Goal: Task Accomplishment & Management: Manage account settings

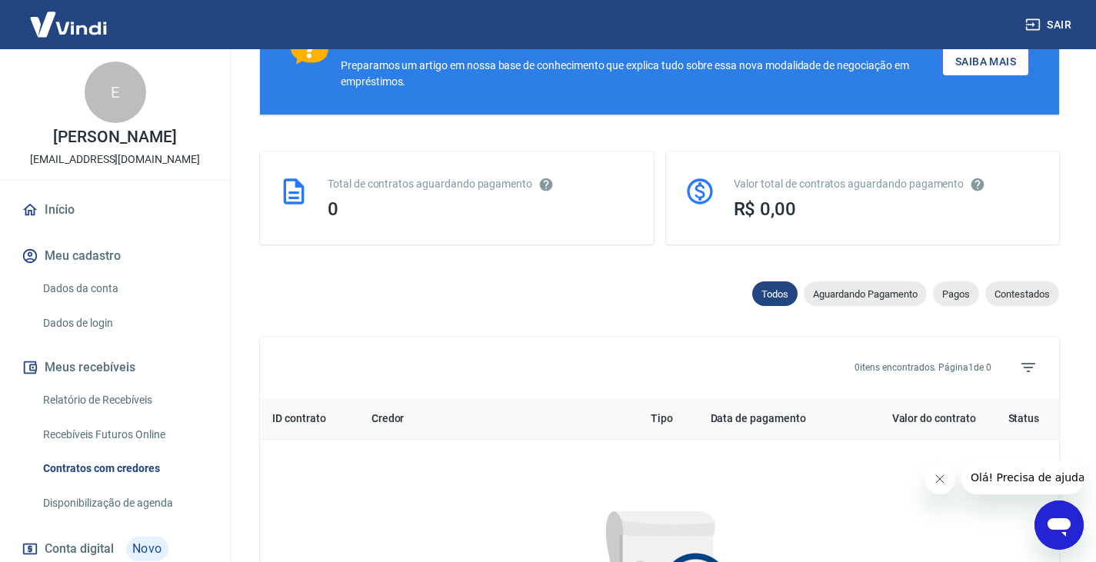
scroll to position [385, 0]
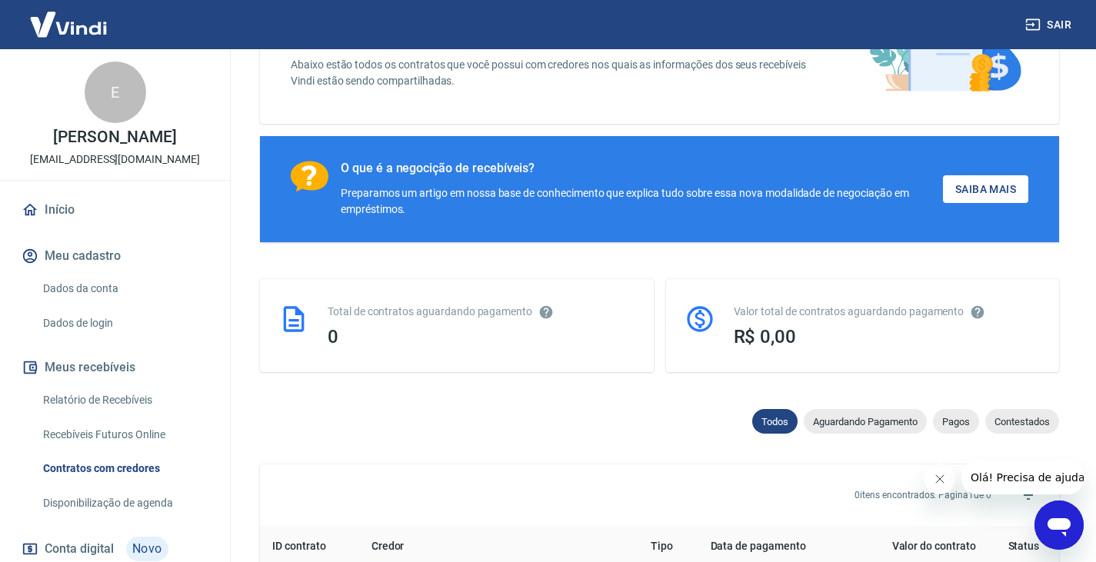
scroll to position [0, 0]
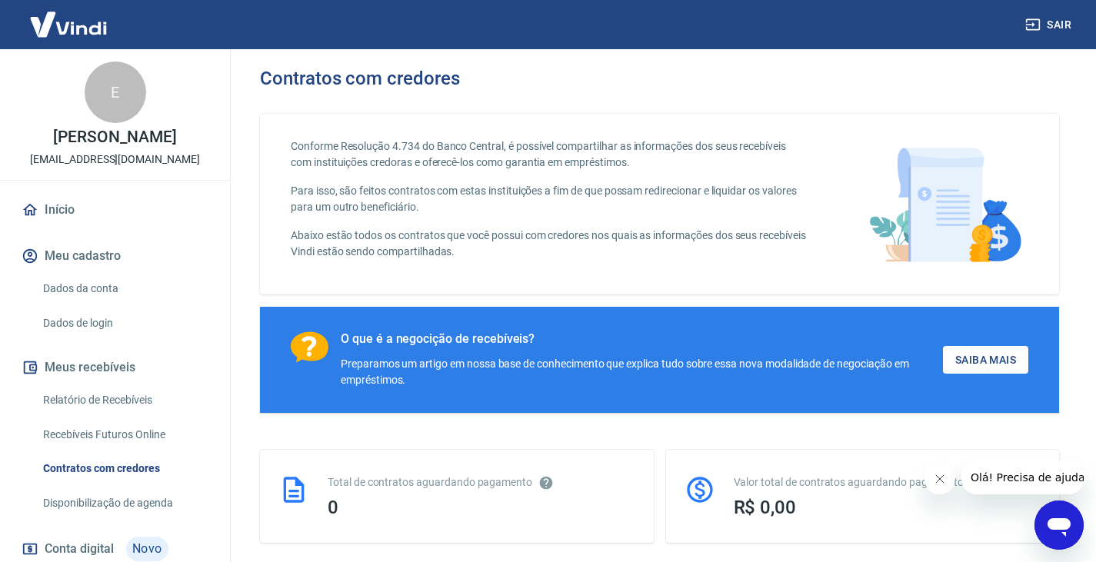
click at [84, 278] on link "Dados da conta" at bounding box center [124, 289] width 175 height 32
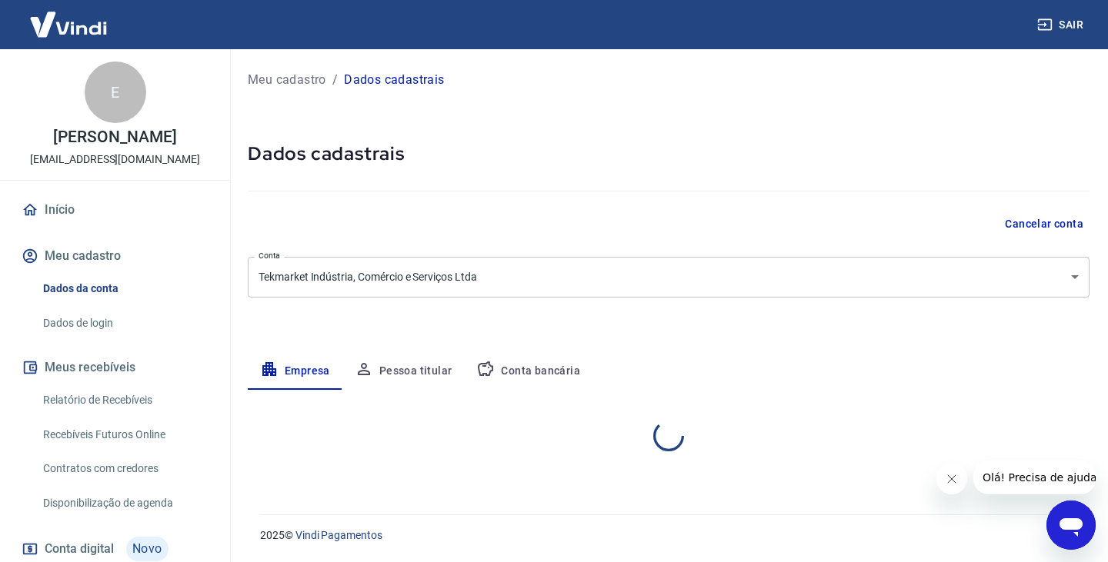
select select "RS"
select select "business"
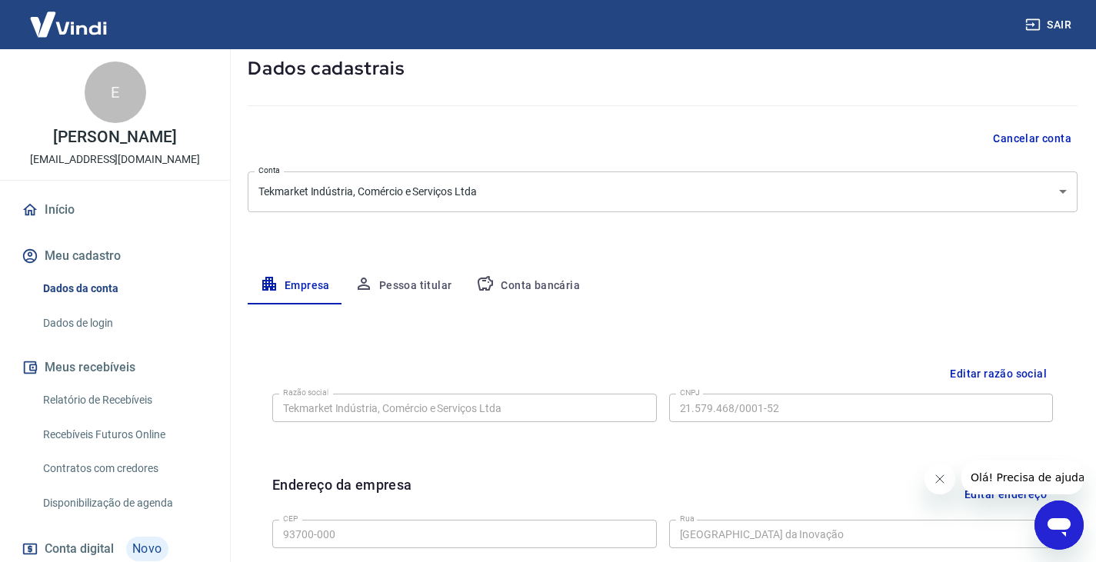
click at [90, 317] on link "Dados de login" at bounding box center [124, 324] width 175 height 32
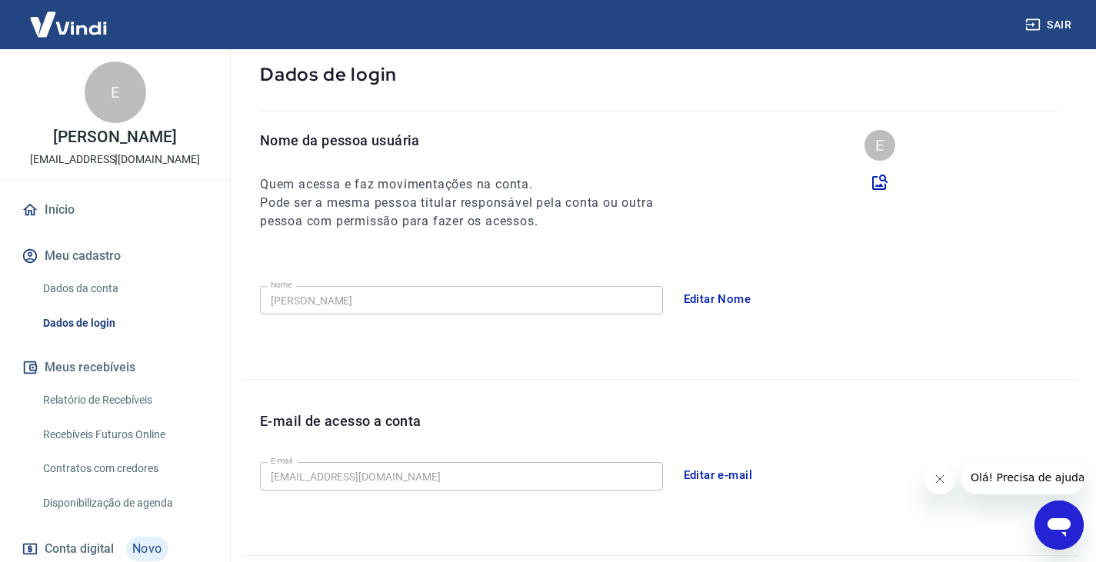
drag, startPoint x: 28, startPoint y: 157, endPoint x: 182, endPoint y: 151, distance: 154.8
click at [180, 151] on div "E Eduardo Marckmann aline.marinho@tothlifecare.com.br" at bounding box center [115, 114] width 230 height 131
click at [189, 173] on div "E Eduardo Marckmann aline.marinho@tothlifecare.com.br" at bounding box center [115, 114] width 230 height 131
drag, startPoint x: 185, startPoint y: 151, endPoint x: 19, endPoint y: 156, distance: 166.3
click at [19, 156] on div "E Eduardo Marckmann aline.marinho@tothlifecare.com.br" at bounding box center [115, 114] width 230 height 131
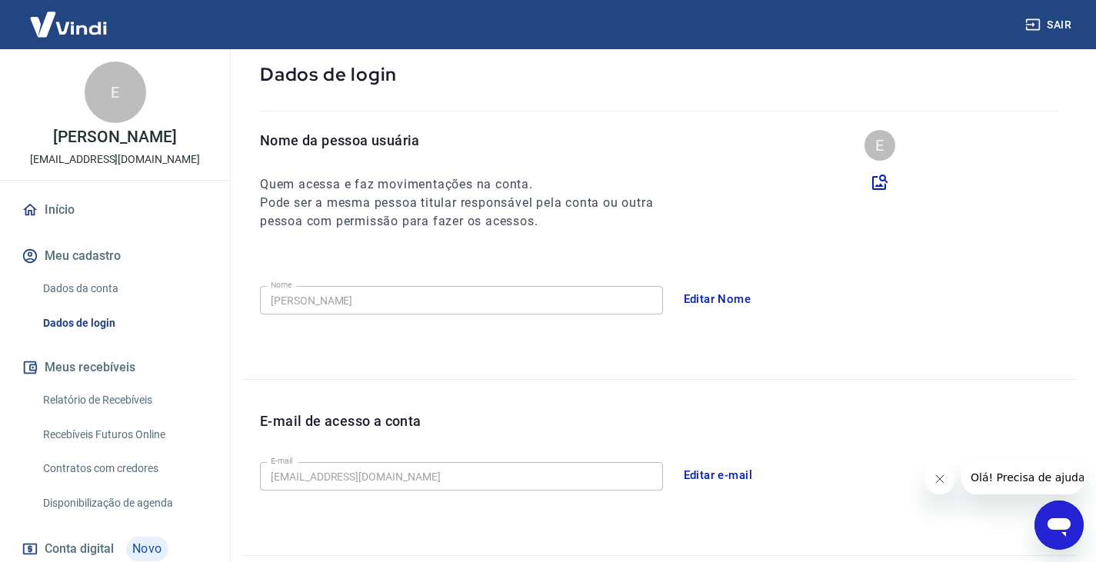
click at [122, 185] on div "E Eduardo Marckmann aline.marinho@tothlifecare.com.br Início Meu cadastro Dados…" at bounding box center [115, 354] width 230 height 611
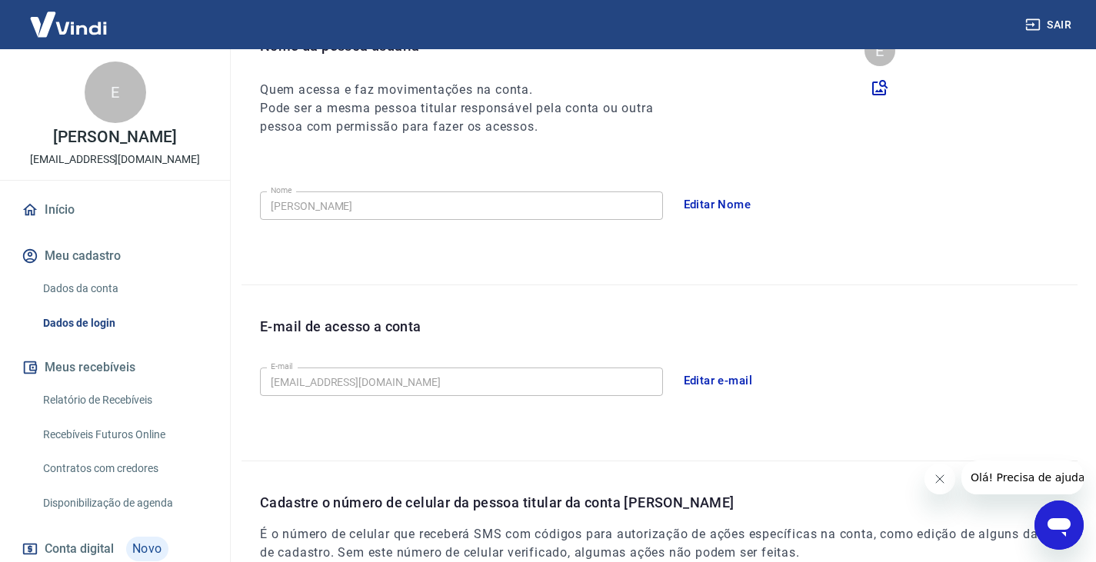
scroll to position [316, 0]
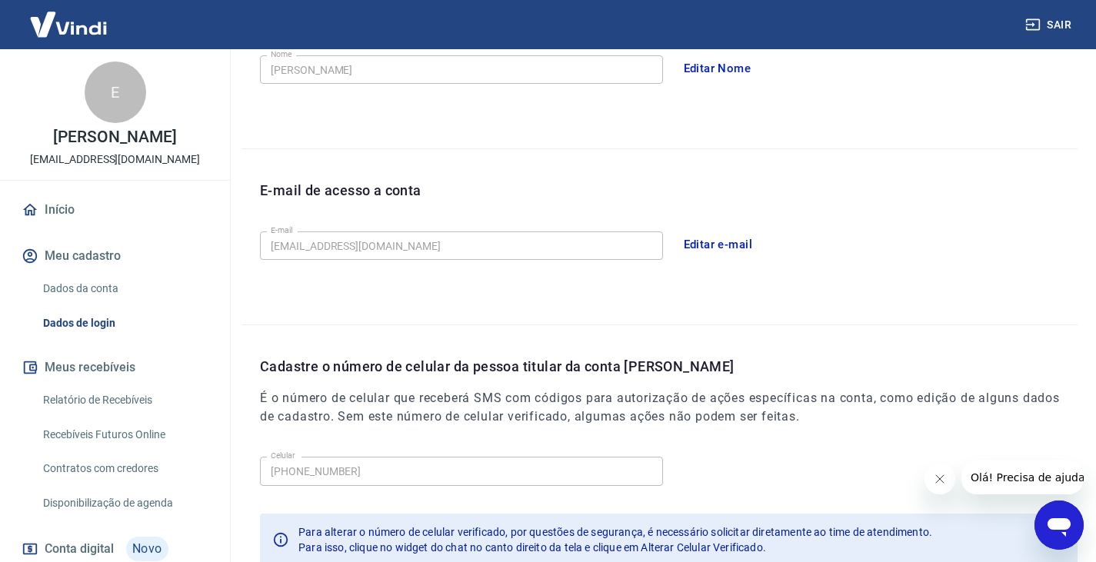
click at [731, 73] on button "Editar Nome" at bounding box center [718, 68] width 85 height 32
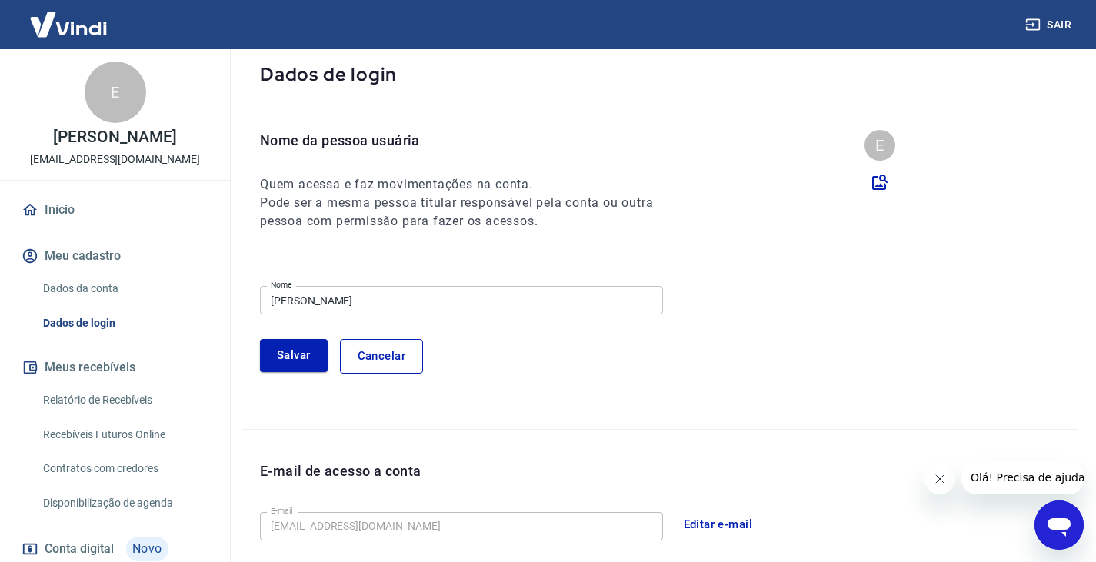
click at [378, 363] on button "Cancelar" at bounding box center [381, 356] width 83 height 34
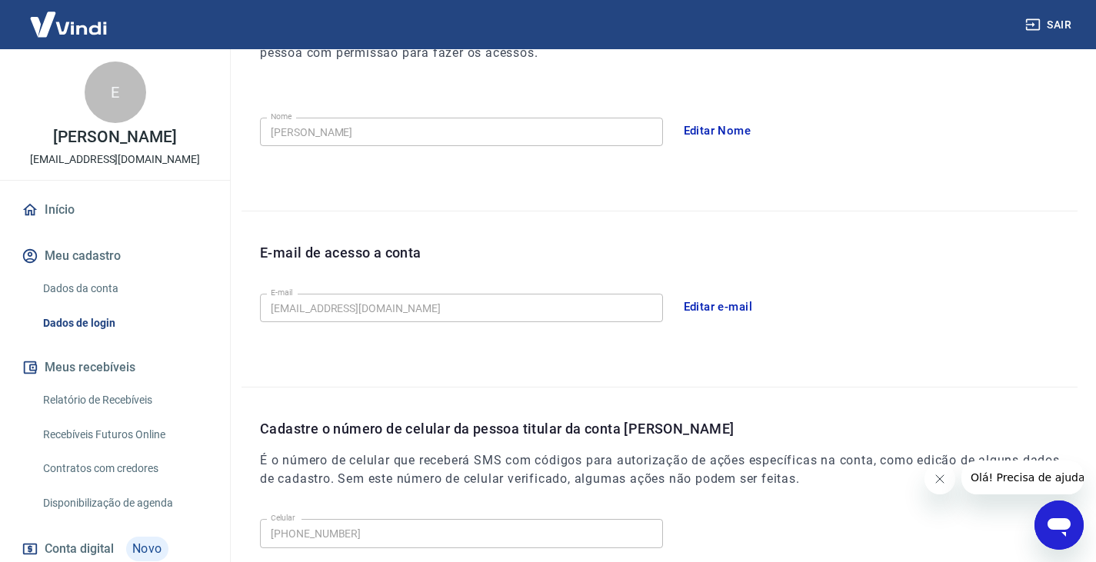
scroll to position [0, 0]
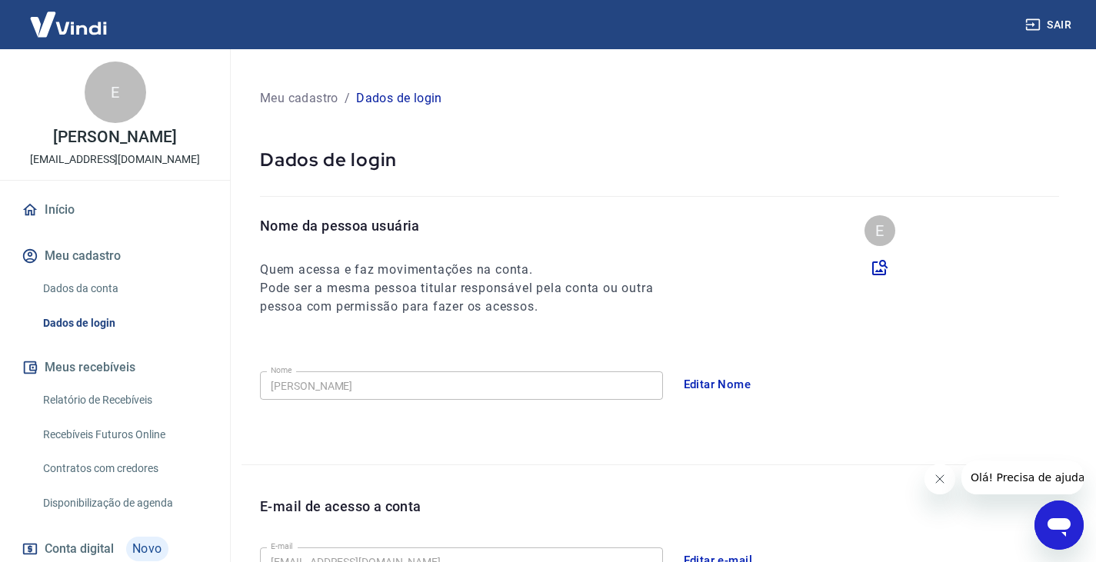
click at [64, 210] on link "Início" at bounding box center [114, 210] width 193 height 34
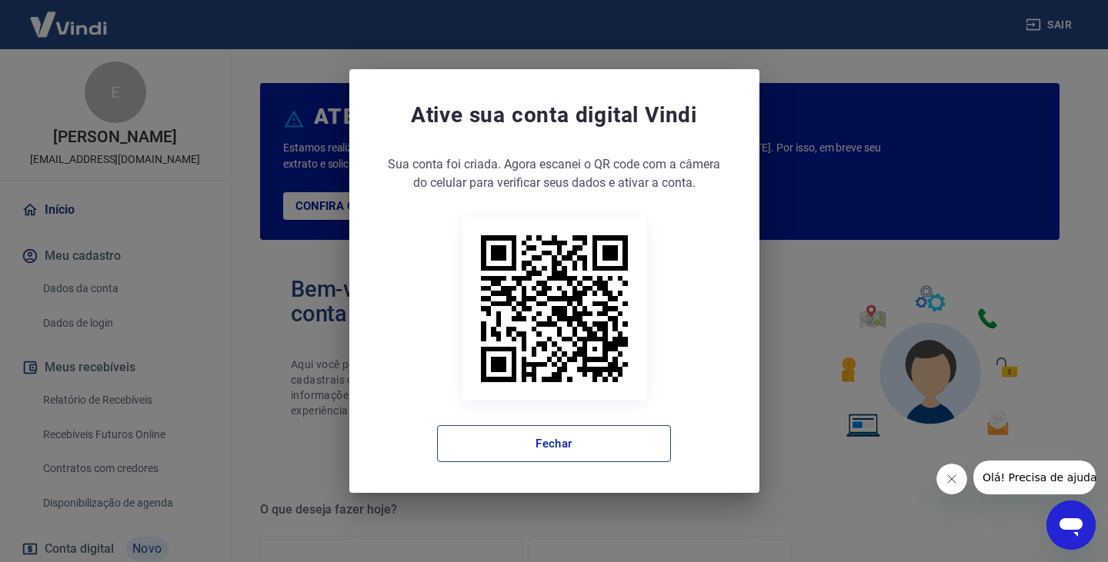
click at [505, 429] on button "Fechar" at bounding box center [554, 443] width 234 height 37
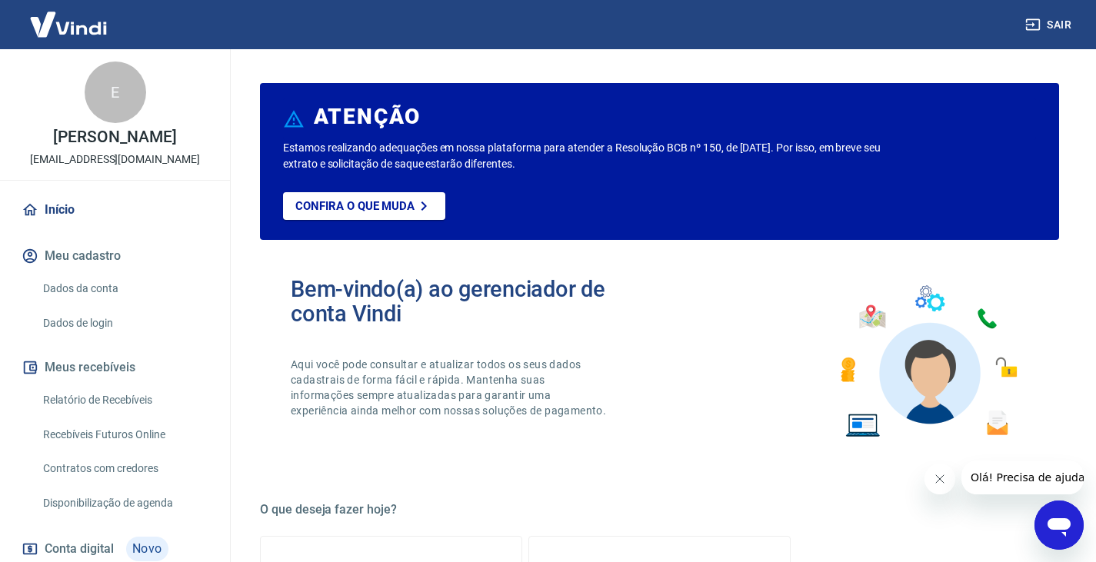
click at [77, 31] on img at bounding box center [68, 24] width 100 height 47
click at [96, 32] on img at bounding box center [68, 24] width 100 height 47
click at [84, 28] on img at bounding box center [68, 24] width 100 height 47
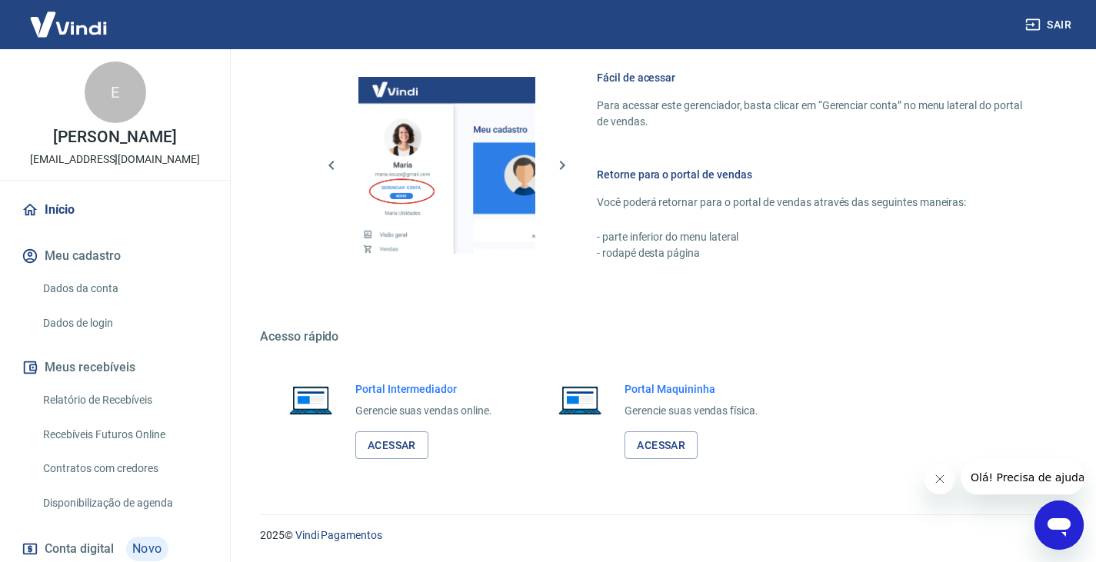
click at [65, 199] on link "Início" at bounding box center [114, 210] width 193 height 34
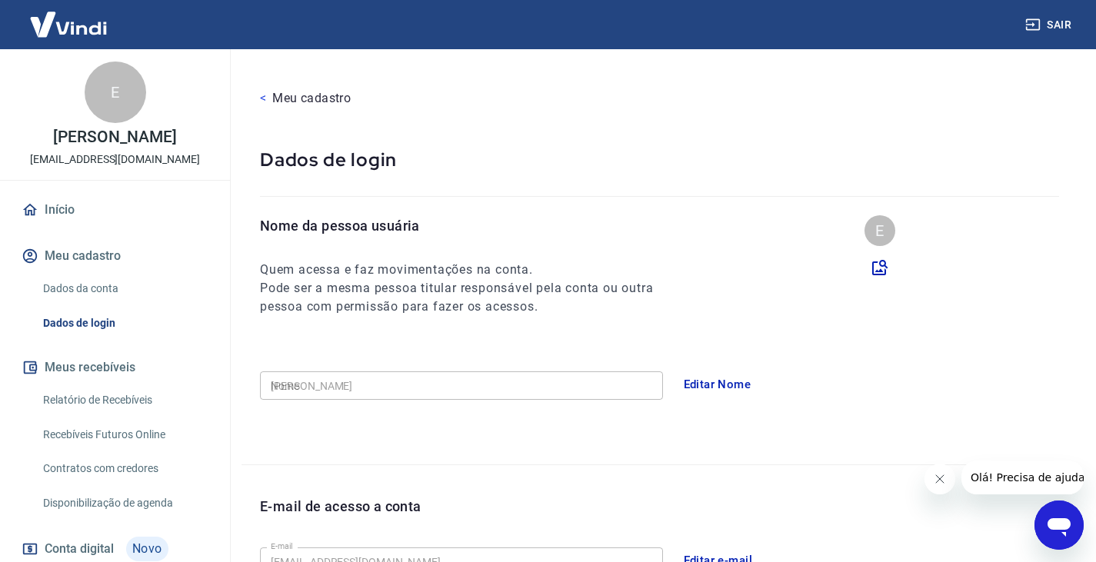
type input "(51) 99659-0334"
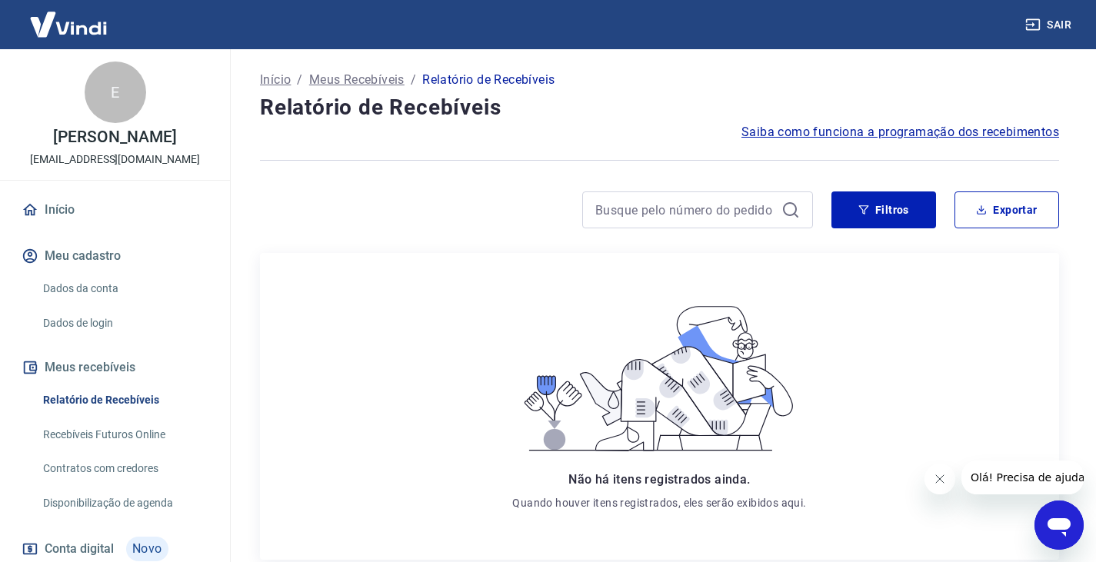
drag, startPoint x: 308, startPoint y: 8, endPoint x: 496, endPoint y: 375, distance: 412.2
click at [496, 376] on div "Não há itens registrados ainda. Quando houver itens registrados, eles serão exi…" at bounding box center [659, 406] width 355 height 282
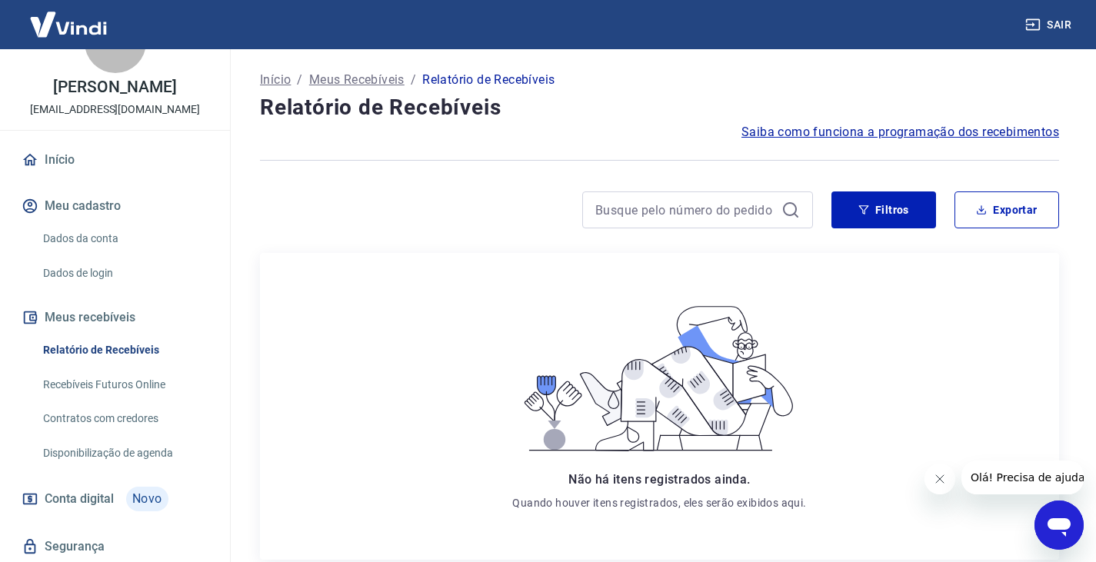
scroll to position [77, 0]
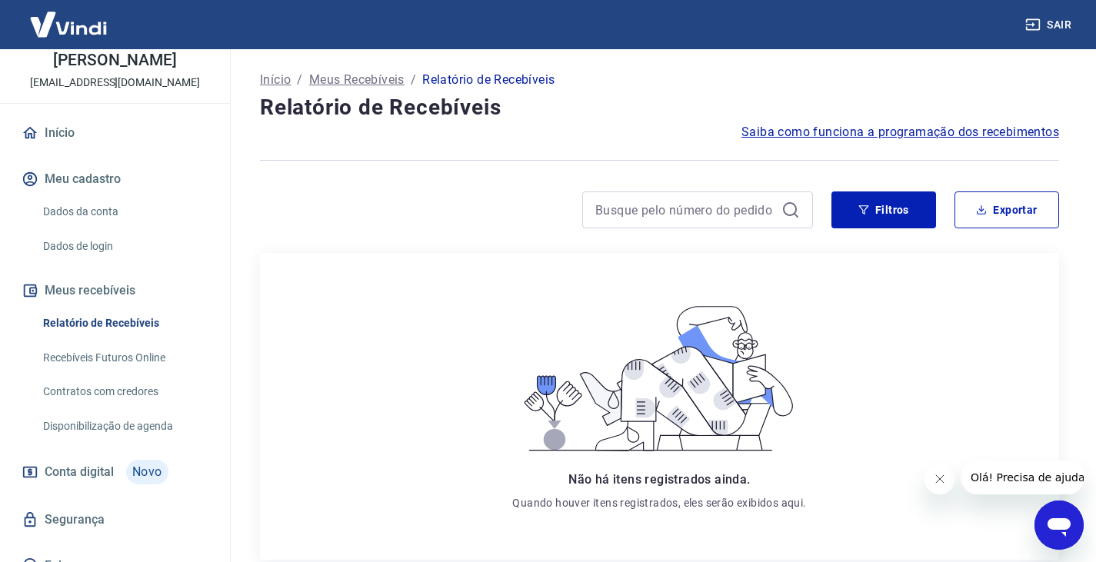
click at [98, 211] on link "Dados da conta" at bounding box center [124, 212] width 175 height 32
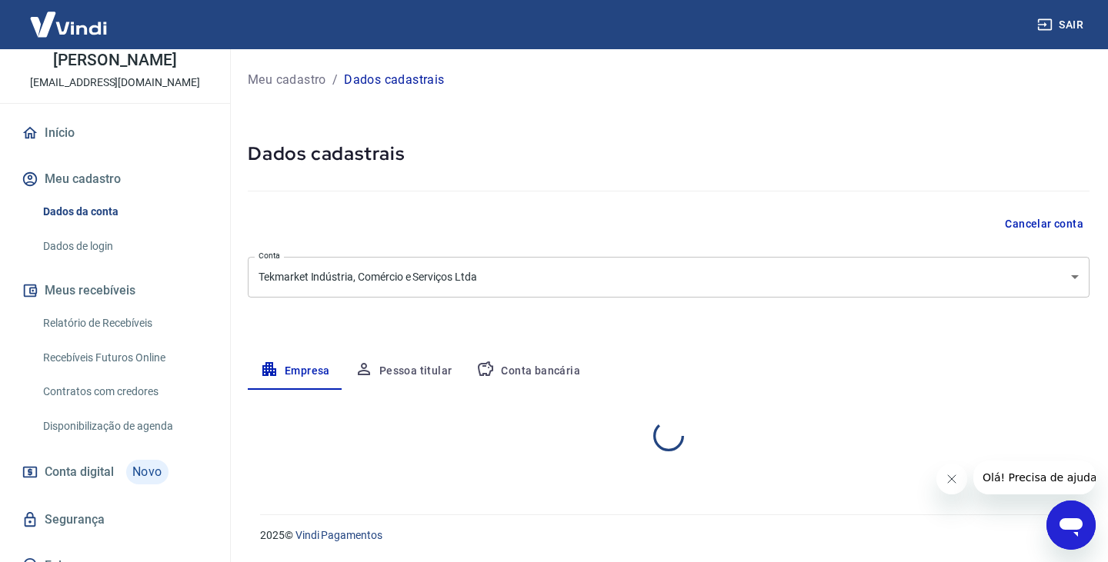
select select "RS"
select select "business"
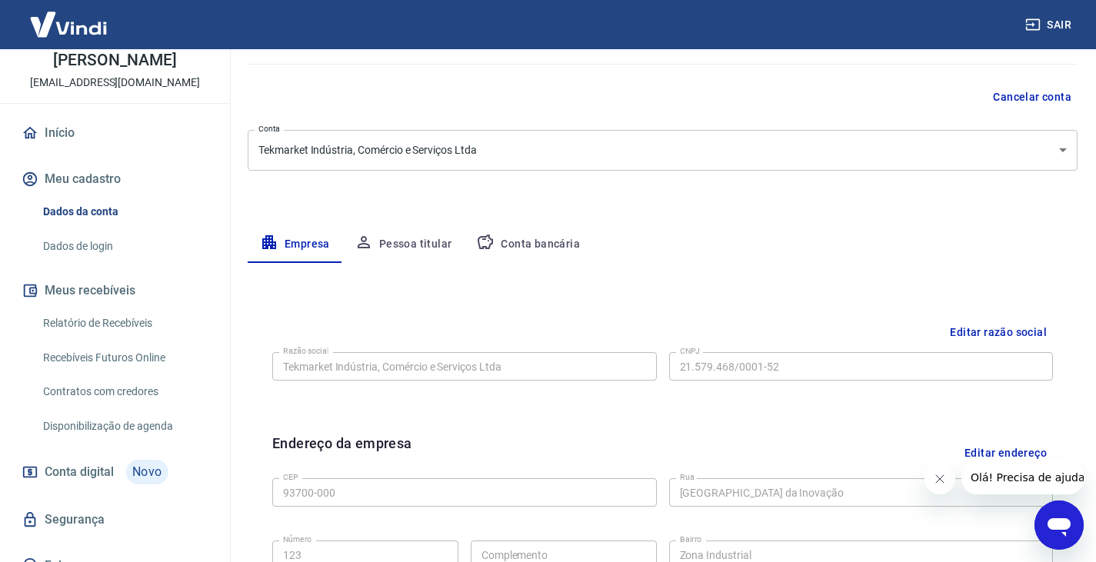
scroll to position [154, 0]
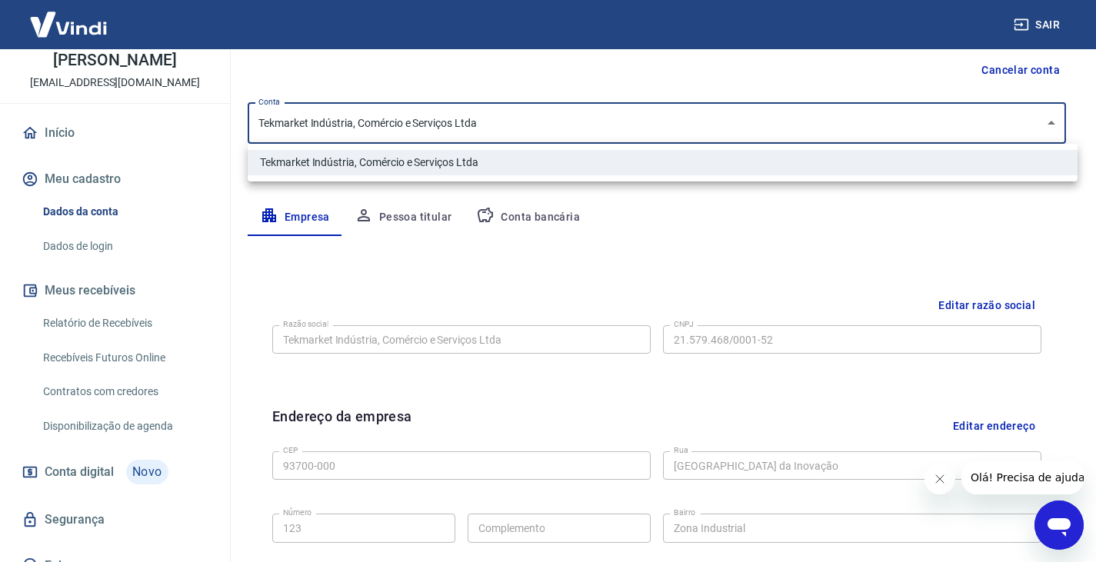
click at [399, 117] on body "Sair E Eduardo Marckmann aline.marinho@tothlifecare.com.br Início Meu cadastro …" at bounding box center [548, 127] width 1096 height 562
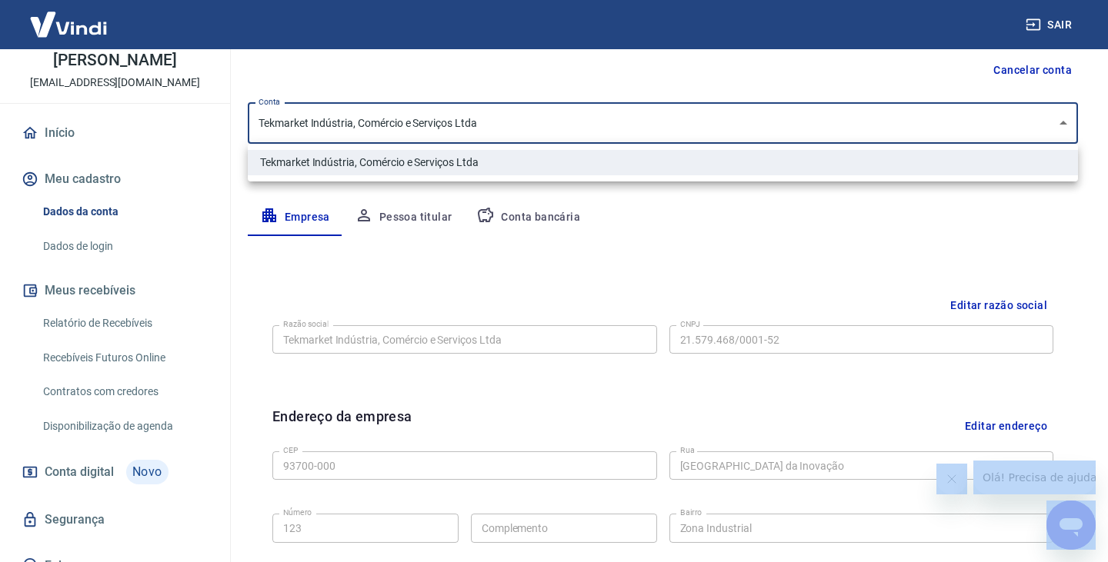
click at [399, 117] on div at bounding box center [554, 281] width 1108 height 562
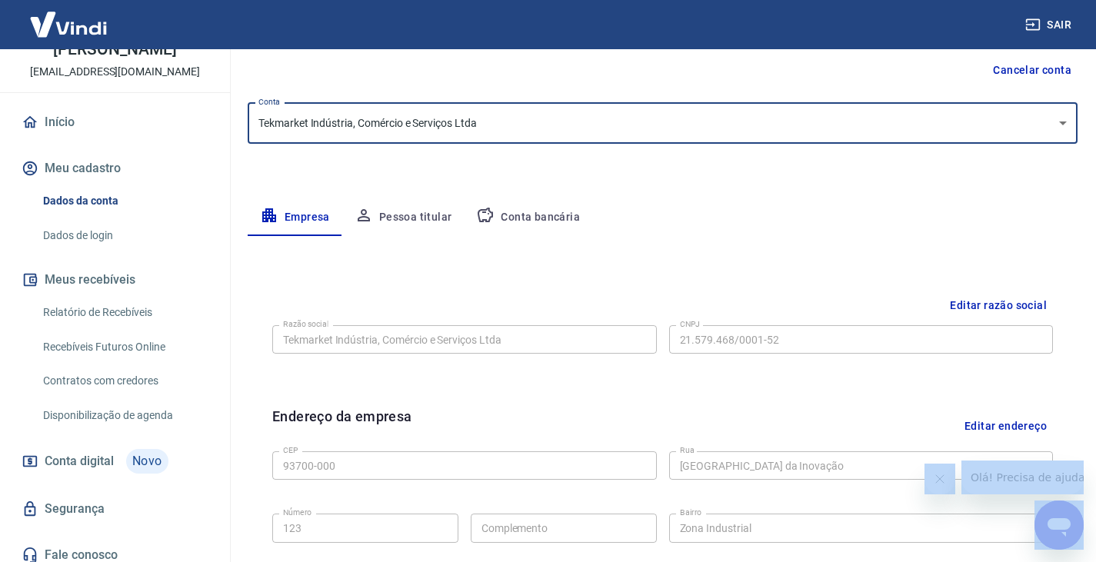
scroll to position [98, 0]
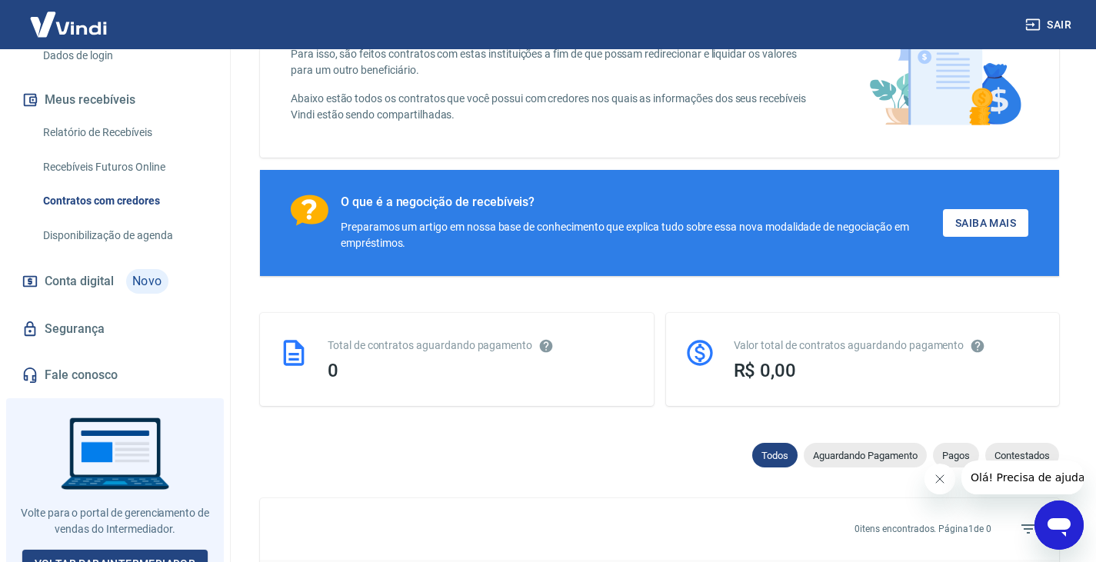
scroll to position [154, 0]
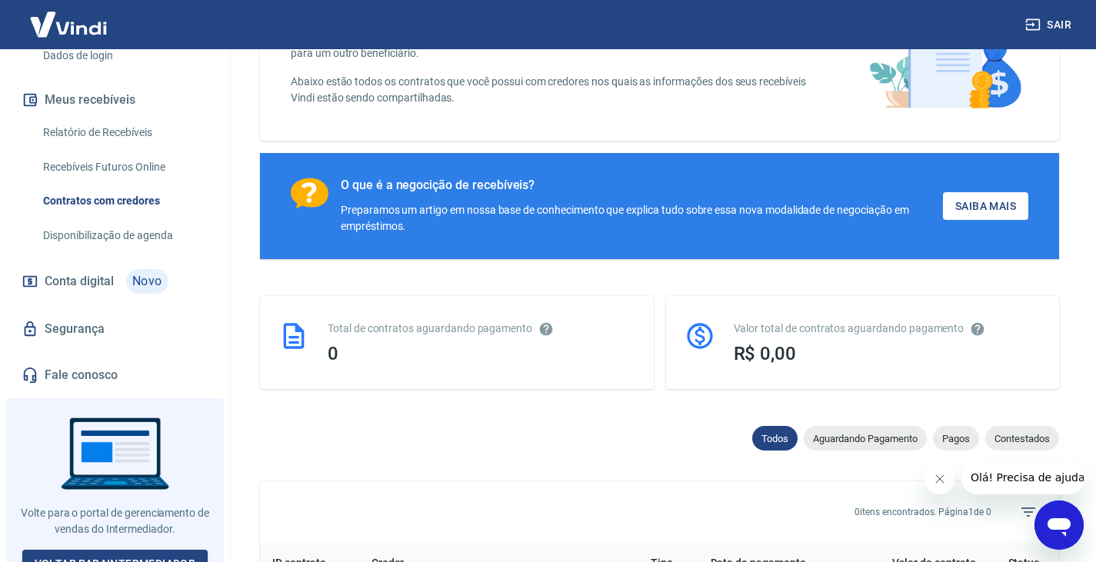
click at [97, 312] on link "Segurança" at bounding box center [114, 329] width 193 height 34
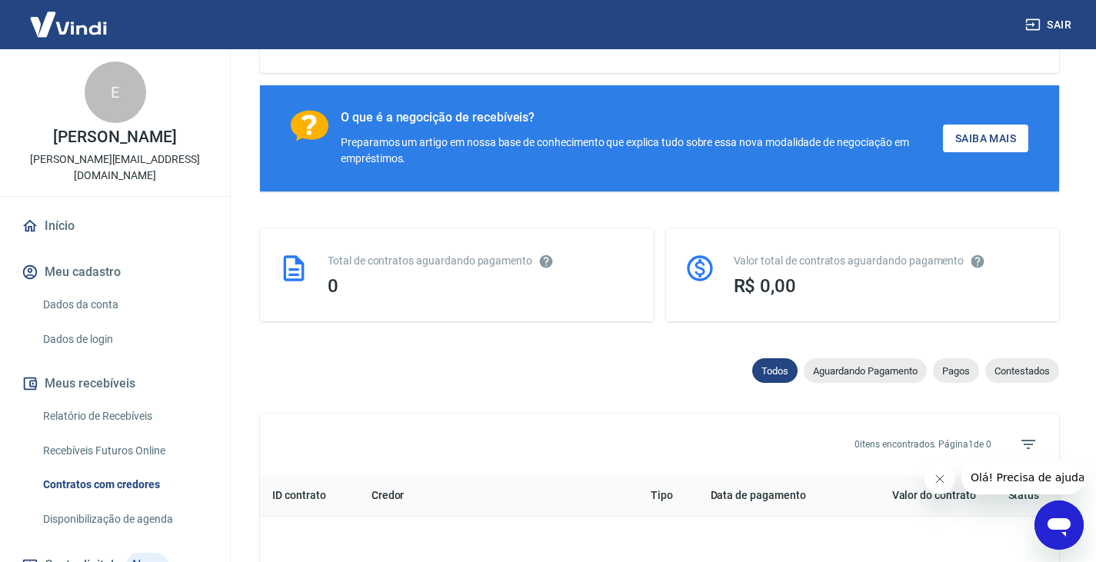
scroll to position [231, 0]
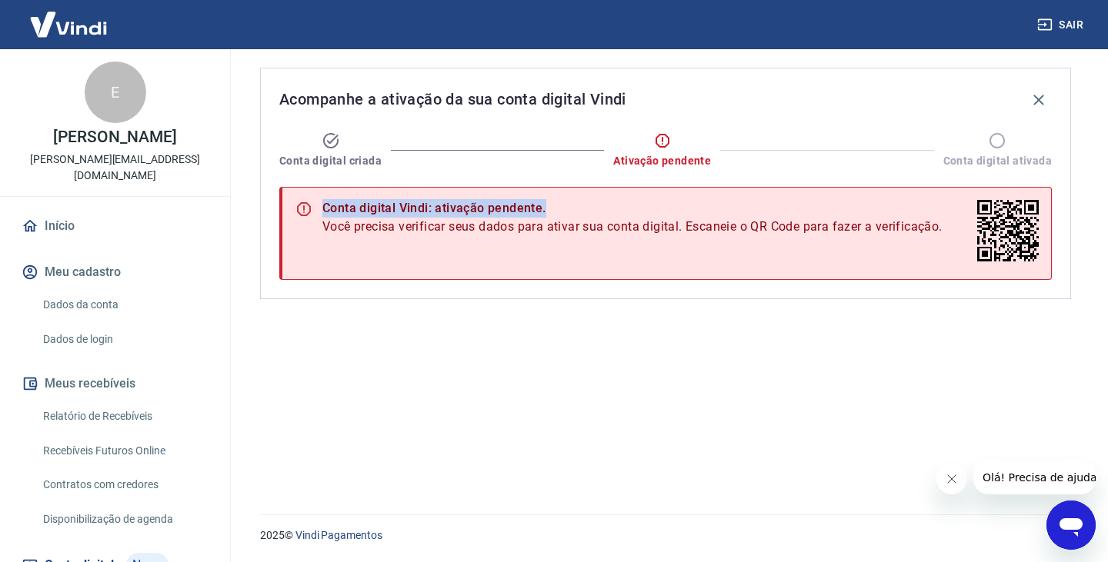
drag, startPoint x: 325, startPoint y: 211, endPoint x: 630, endPoint y: 213, distance: 305.5
click at [634, 212] on div "Conta digital Vindi: ativação pendente." at bounding box center [632, 208] width 620 height 18
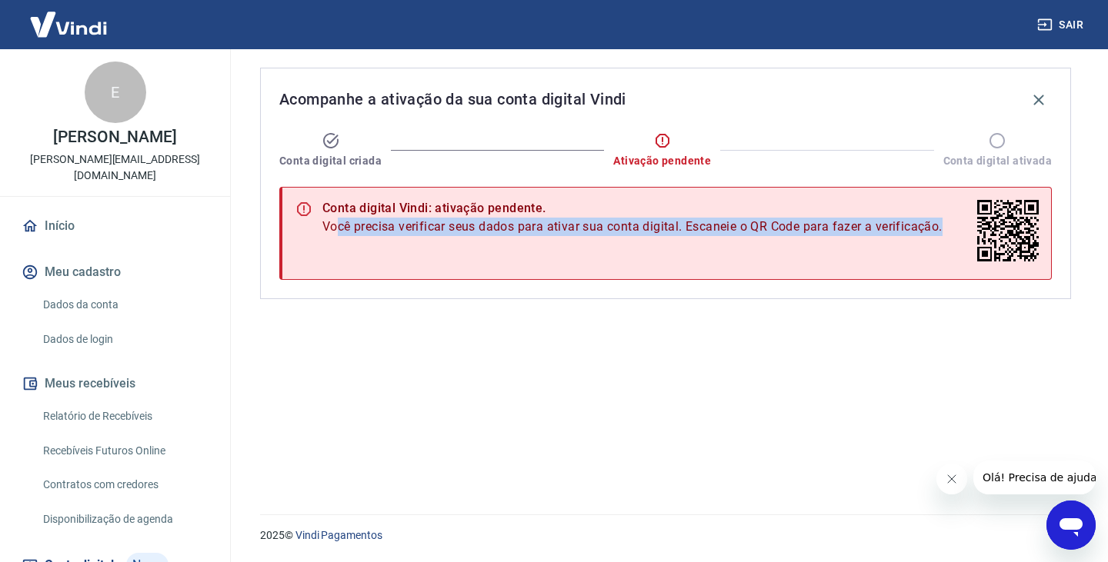
drag, startPoint x: 338, startPoint y: 236, endPoint x: 951, endPoint y: 241, distance: 613.2
click at [951, 235] on div "Conta digital Vindi: ativação pendente. Você precisa verificar seus dados para …" at bounding box center [665, 233] width 772 height 93
click at [879, 392] on div "Acompanhe a ativação da sua conta digital Vindi Conta digital criada Ativação p…" at bounding box center [666, 272] width 848 height 447
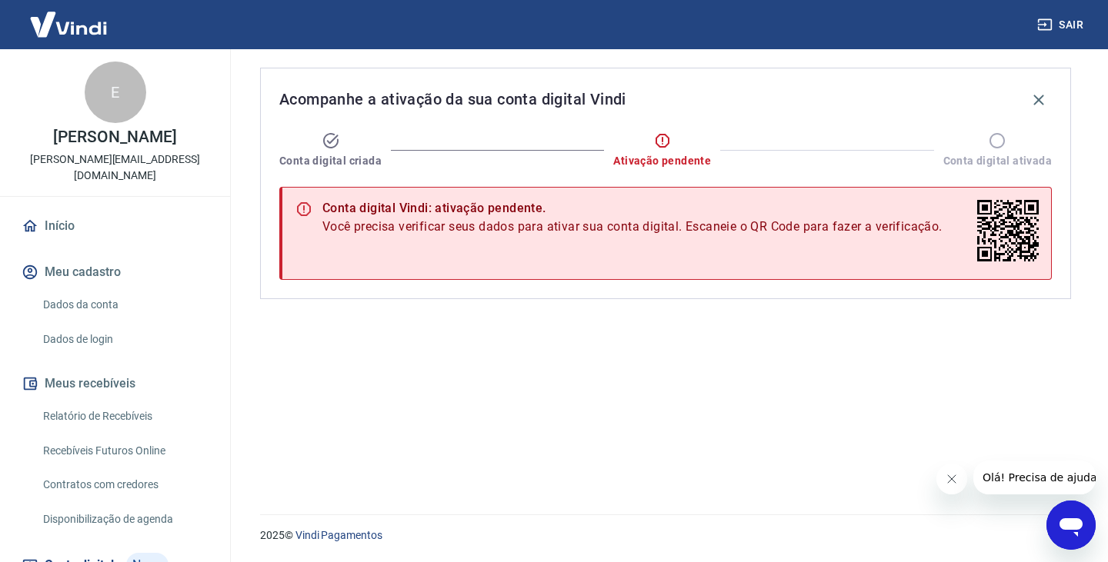
click at [945, 477] on icon "Fechar mensagem da empresa" at bounding box center [951, 479] width 12 height 12
click at [1065, 523] on icon "Abrir janela de mensagens" at bounding box center [1070, 528] width 23 height 18
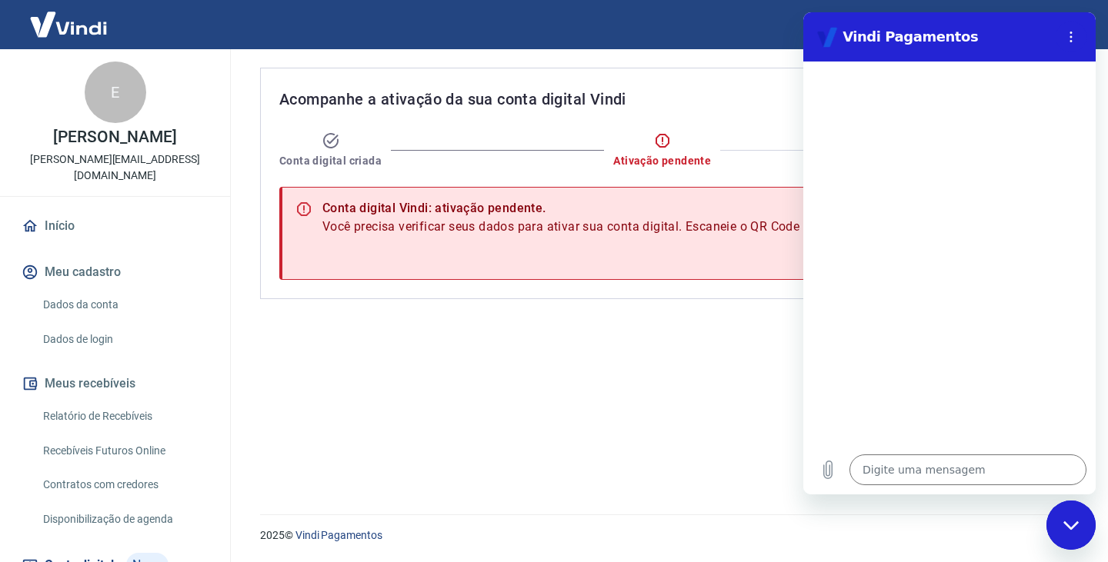
click at [602, 442] on div "Acompanhe a ativação da sua conta digital Vindi Conta digital criada Ativação p…" at bounding box center [666, 272] width 848 height 447
click at [334, 320] on div "Acompanhe a ativação da sua conta digital Vindi Conta digital criada Ativação p…" at bounding box center [666, 272] width 848 height 447
click at [490, 405] on div "Acompanhe a ativação da sua conta digital Vindi Conta digital criada Ativação p…" at bounding box center [666, 272] width 848 height 447
click at [993, 45] on h2 "Vindi Pagamentos" at bounding box center [956, 37] width 188 height 18
click at [987, 29] on h2 "Vindi Pagamentos" at bounding box center [956, 37] width 188 height 18
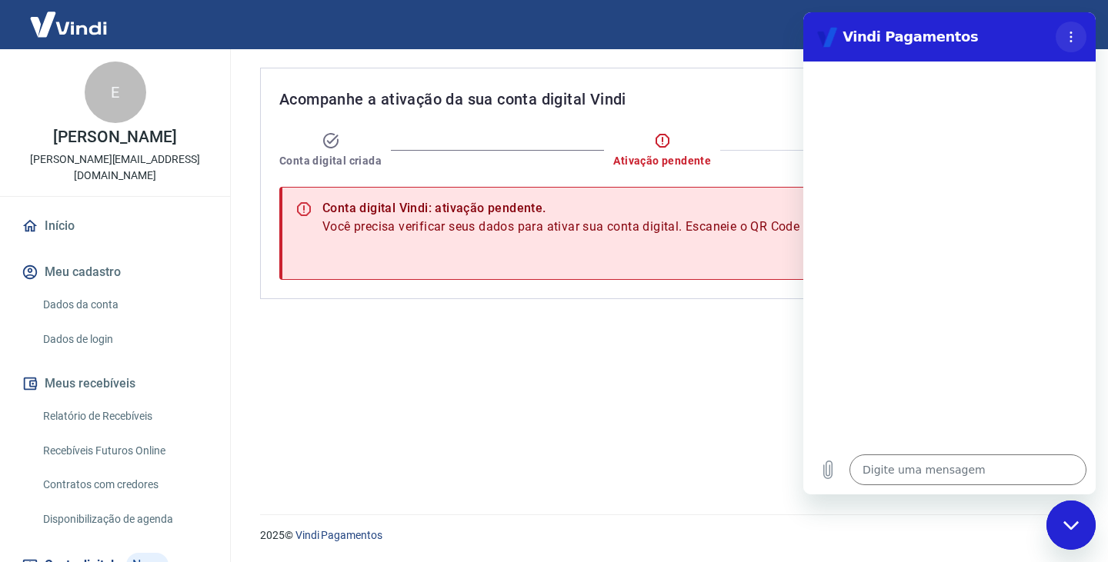
click at [1074, 27] on button "Menu de opções" at bounding box center [1071, 37] width 31 height 31
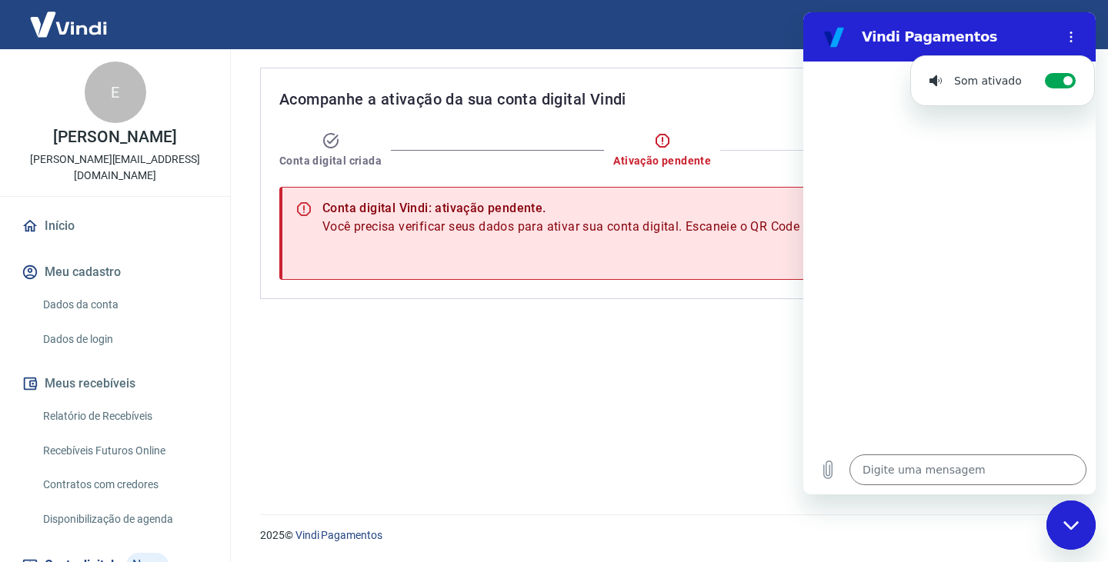
click at [814, 33] on div "Vindi Pagamentos" at bounding box center [931, 37] width 237 height 31
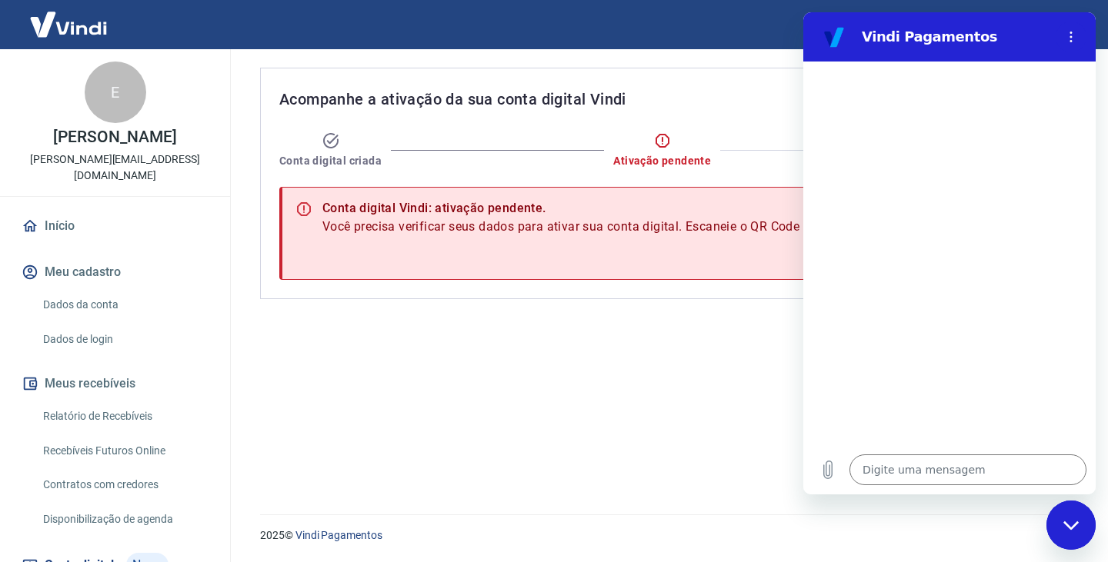
click at [671, 392] on div "Acompanhe a ativação da sua conta digital Vindi Conta digital criada Ativação p…" at bounding box center [666, 272] width 848 height 447
type textarea "x"
